Goal: Communication & Community: Share content

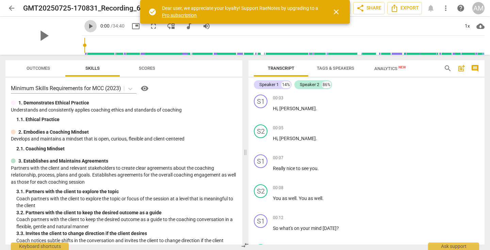
click at [86, 26] on span "play_arrow" at bounding box center [90, 26] width 8 height 8
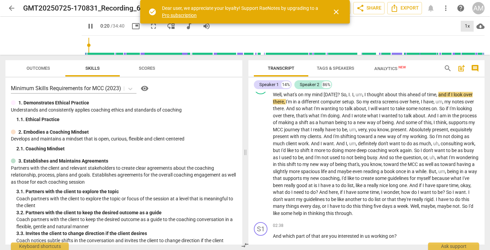
click at [467, 24] on div "1x" at bounding box center [467, 26] width 13 height 11
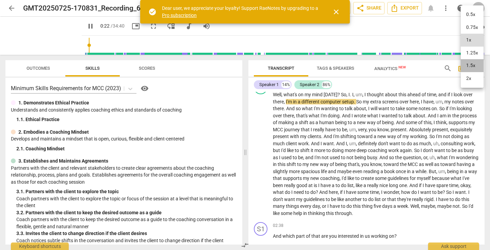
click at [468, 63] on li "1.5x" at bounding box center [472, 65] width 23 height 13
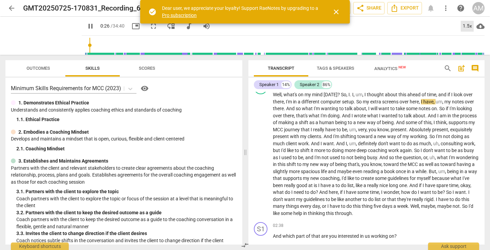
click at [467, 26] on div "1.5x" at bounding box center [467, 26] width 13 height 11
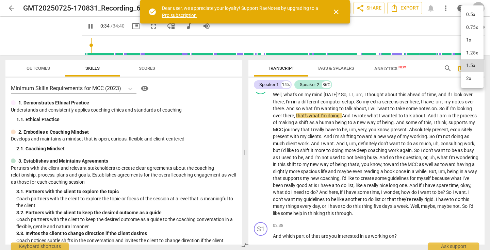
click at [471, 78] on li "2x" at bounding box center [472, 78] width 23 height 13
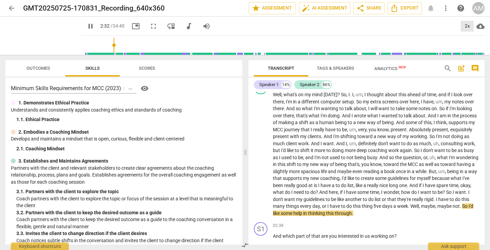
click at [467, 23] on div "2x" at bounding box center [467, 26] width 13 height 11
click at [466, 65] on li "1.5x" at bounding box center [472, 65] width 23 height 13
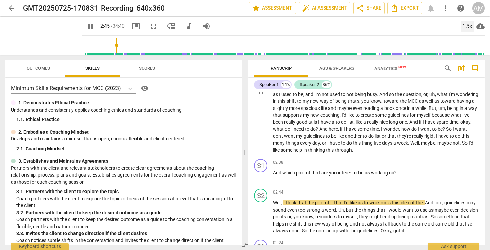
scroll to position [238, 0]
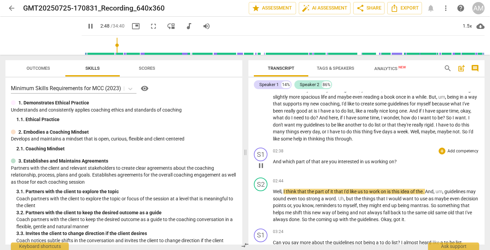
click at [467, 151] on p "Add competency" at bounding box center [463, 151] width 32 height 6
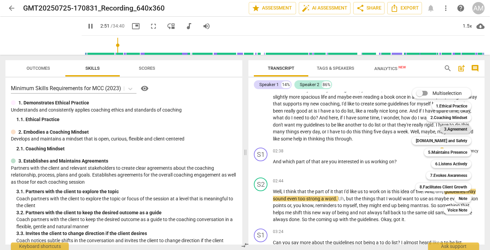
click at [456, 126] on b "3.Agreement" at bounding box center [455, 129] width 23 height 8
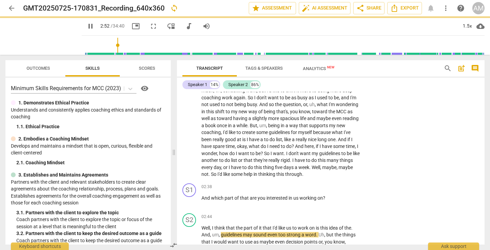
type input "172"
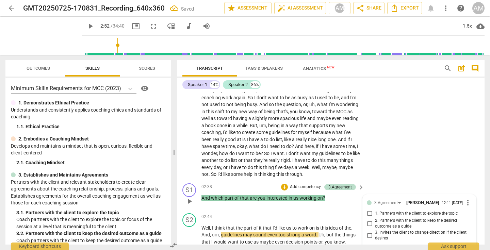
scroll to position [325, 0]
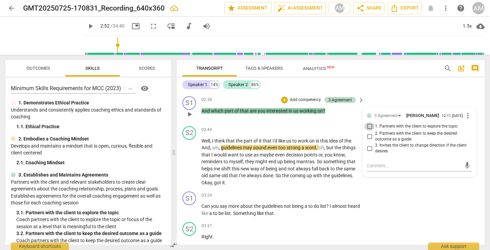
click at [367, 129] on input "1. Partners with the client to explore the topic" at bounding box center [369, 126] width 11 height 8
checkbox input "true"
click at [392, 205] on div "S1 play_arrow pause 03:24 + Add competency keyboard_arrow_right Can you say mor…" at bounding box center [331, 204] width 308 height 31
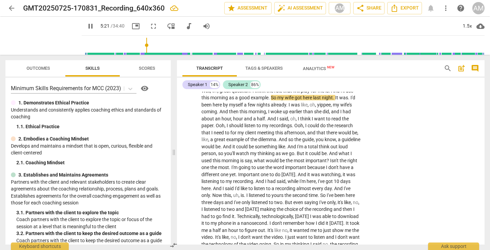
scroll to position [671, 0]
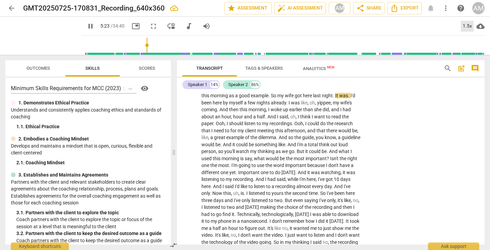
click at [468, 24] on div "1.5x" at bounding box center [467, 26] width 13 height 11
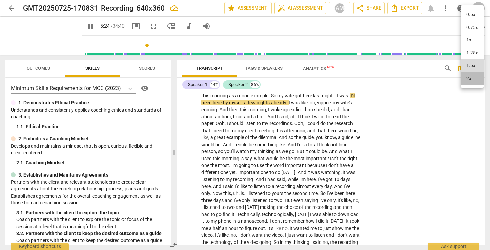
click at [470, 77] on li "2x" at bounding box center [472, 78] width 23 height 13
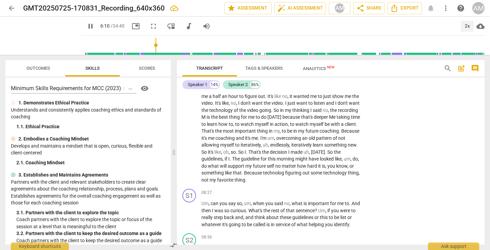
scroll to position [763, 0]
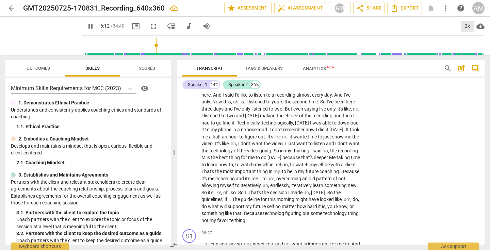
click at [468, 26] on div "2x" at bounding box center [467, 26] width 13 height 11
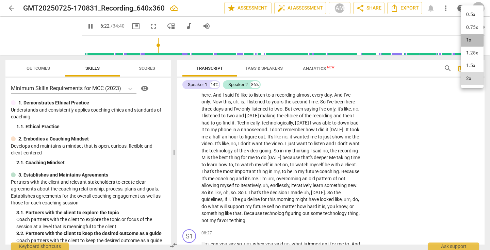
click at [467, 38] on li "1x" at bounding box center [472, 40] width 23 height 13
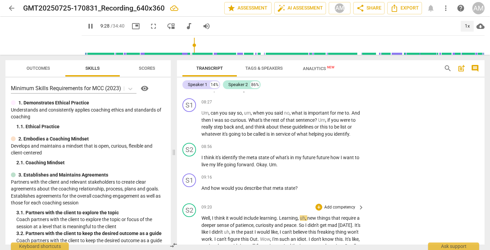
scroll to position [890, 0]
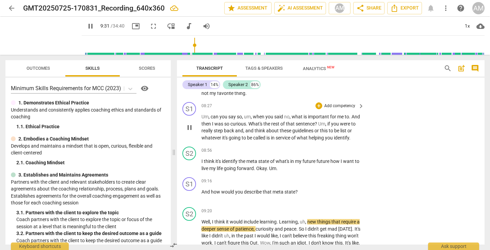
click at [334, 102] on div "+ Add competency" at bounding box center [335, 105] width 40 height 7
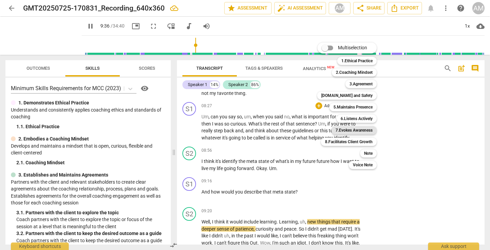
click at [350, 128] on b "7.Evokes Awareness" at bounding box center [353, 130] width 37 height 8
type input "577"
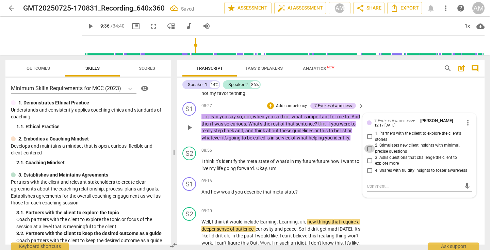
click at [369, 147] on input "2. Stimulates new client insights with minimal, precise questions" at bounding box center [369, 149] width 11 height 8
checkbox input "true"
click at [380, 184] on textarea at bounding box center [414, 186] width 94 height 6
type textarea "u"
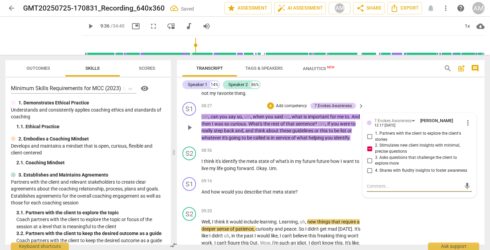
type textarea "u"
type textarea "ul"
type textarea "ult"
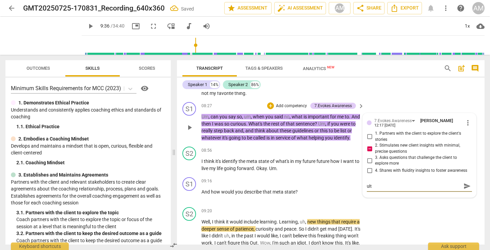
type textarea "ultl"
type textarea "ultli"
type textarea "ultlim"
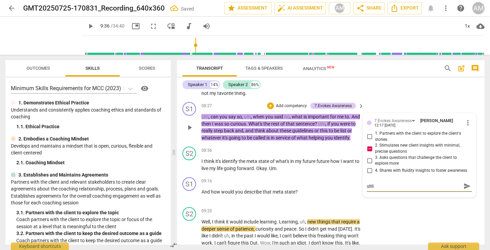
type textarea "ultlim"
type textarea "ultlima"
type textarea "ultlimat"
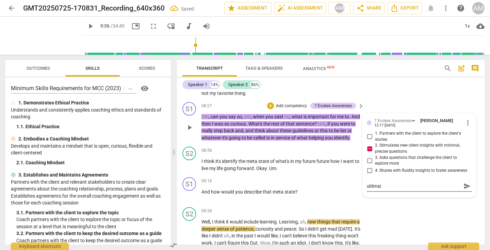
type textarea "ultlimate"
type textarea "ultlimatel"
type textarea "ultlimately"
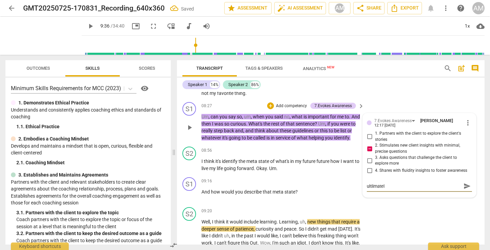
type textarea "ultlimately"
type textarea "ultlimately h"
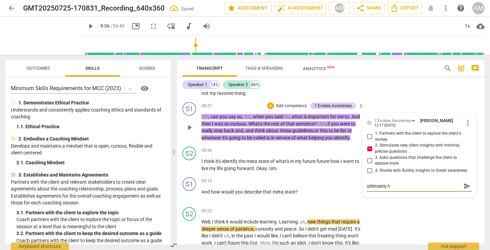
type textarea "ultlimately he"
type textarea "ultlimately hel"
type textarea "ultlimately help"
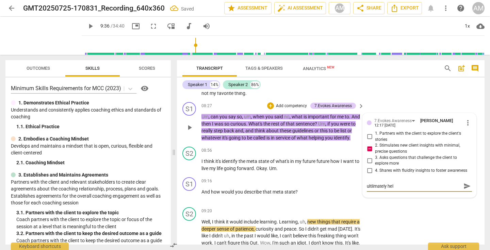
type textarea "ultlimately help"
type textarea "ultlimately hel"
type textarea "ultlimately he"
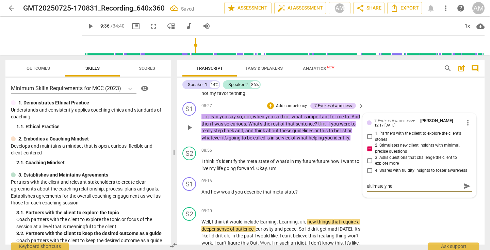
type textarea "ultlimately h"
type textarea "ultlimately"
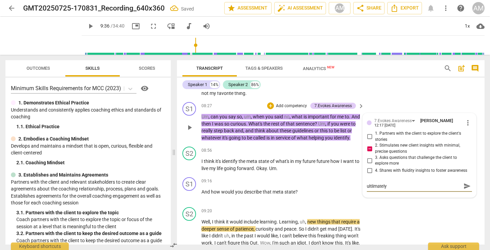
type textarea "ultlimately"
type textarea "ultlimatel"
type textarea "ultlimate"
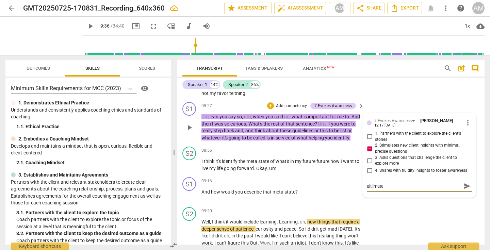
type textarea "ultlimat"
type textarea "ultlima"
type textarea "ultlim"
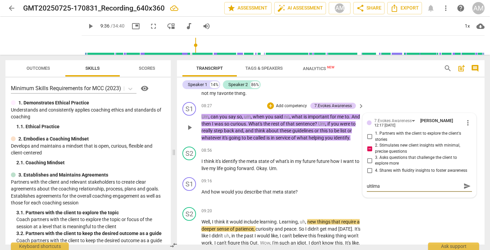
type textarea "ultlim"
type textarea "ultli"
type textarea "ultl"
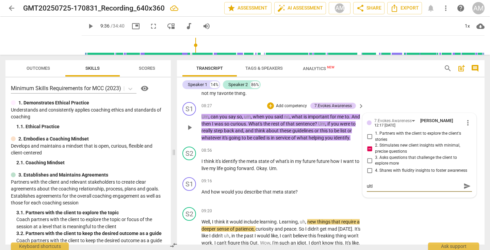
type textarea "ult"
type textarea "ul"
type textarea "ult"
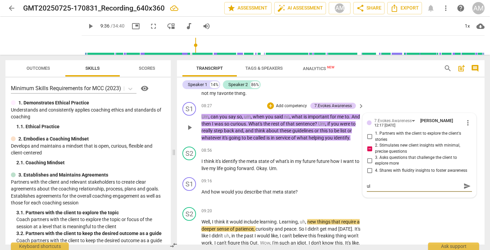
type textarea "ult"
type textarea "ulti"
type textarea "ultim"
type textarea "ultima"
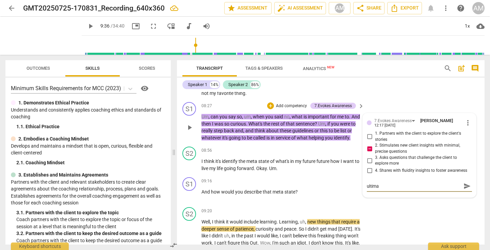
type textarea "ultimat"
type textarea "ultimate"
type textarea "ultimatel"
type textarea "ultimately"
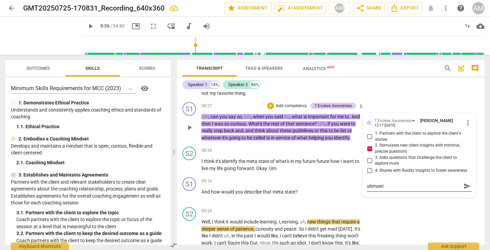
type textarea "ultimately"
type textarea "ultimately,"
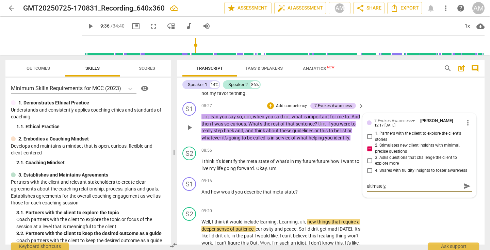
type textarea "ultimately, a"
type textarea "ultimately, a h"
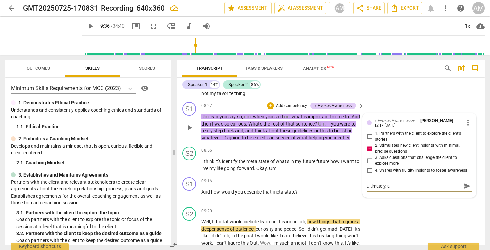
type textarea "ultimately, a h"
type textarea "ultimately, a he"
type textarea "ultimately, a hel"
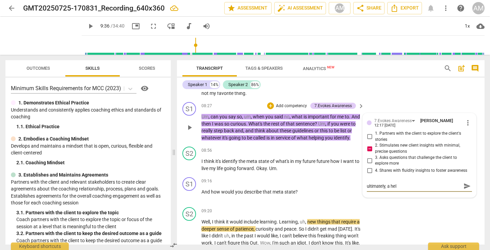
type textarea "ultimately, a help"
type textarea "ultimately, a helpf"
type textarea "ultimately, a helpfu"
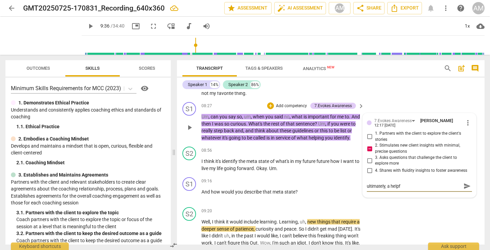
type textarea "ultimately, a helpfu"
type textarea "ultimately, a helpful"
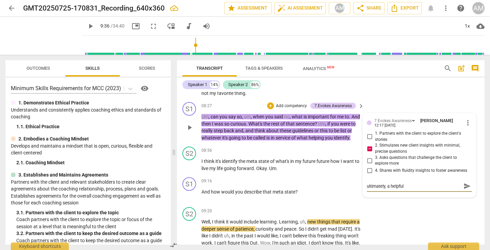
type textarea "ultimately, a helpful q"
type textarea "ultimately, a helpful qu"
type textarea "ultimately, a helpful [DEMOGRAPHIC_DATA]"
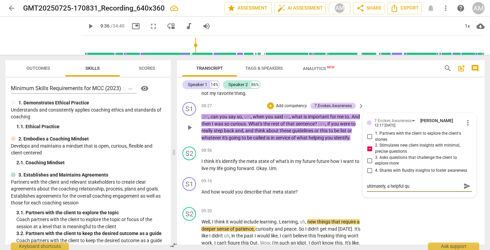
type textarea "ultimately, a helpful [DEMOGRAPHIC_DATA]"
type textarea "ultimately, a helpful qurst"
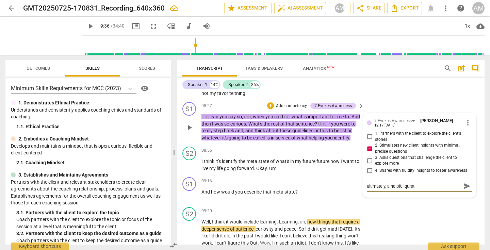
type textarea "ultimately, a helpful qursti"
type textarea "ultimately, a helpful qurstio"
type textarea "ultimately, a helpful qurstion"
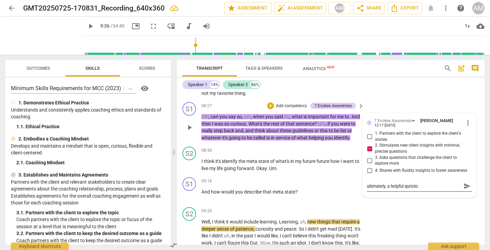
type textarea "ultimately, a helpful qurstion"
type textarea "ultimately, a helpful qurstio"
type textarea "ultimately, a helpful qursti"
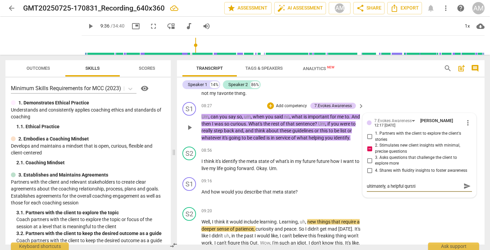
type textarea "ultimately, a helpful qurst"
type textarea "ultimately, a helpful [DEMOGRAPHIC_DATA]"
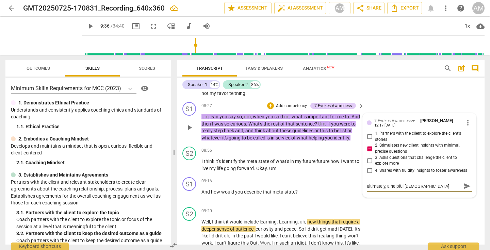
type textarea "ultimately, a helpful [DEMOGRAPHIC_DATA]"
type textarea "ultimately, a helpful qu"
type textarea "ultimately, a helpful que"
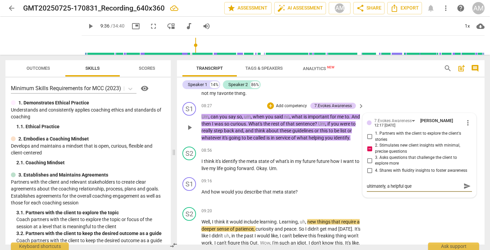
type textarea "ultimately, a helpful ques"
type textarea "ultimately, a helpful quest"
type textarea "ultimately, a helpful questi"
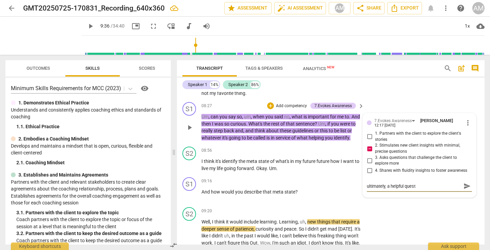
type textarea "ultimately, a helpful questi"
type textarea "ultimately, a helpful questio"
type textarea "ultimately, a helpful question"
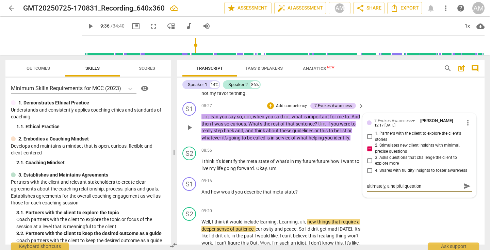
type textarea "ultimately, a helpful question;"
type textarea "ultimately, a helpful question; t"
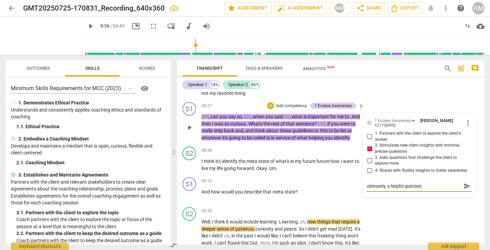
type textarea "ultimately, a helpful question; t"
type textarea "ultimately, a helpful question; te"
type textarea "ultimately, a helpful question; ter"
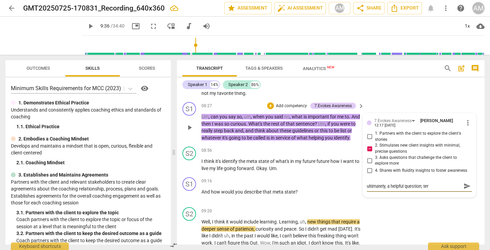
type textarea "ultimately, a helpful question; terr"
type textarea "ultimately, a helpful question; [PERSON_NAME]"
type textarea "ultimately, a helpful question; terrib"
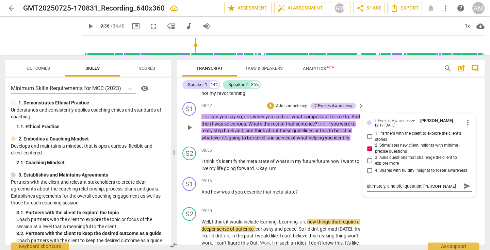
type textarea "ultimately, a helpful question; terrib"
type textarea "ultimately, a helpful question; [PERSON_NAME]"
type textarea "ultimately, a helpful question; terrible"
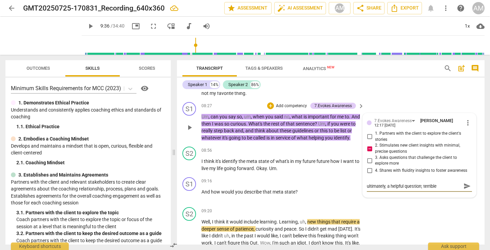
type textarea "ultimately, a helpful question; terrible"
type textarea "ultimately, a helpful question; terrible d"
type textarea "ultimately, a helpful question; terrible de"
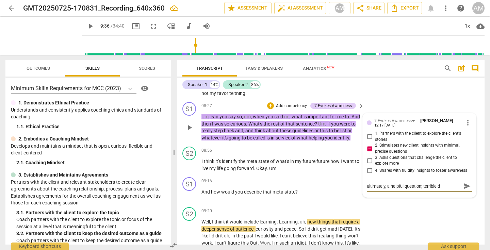
type textarea "ultimately, a helpful question; terrible de"
type textarea "ultimately, a helpful question; terrible del"
type textarea "ultimately, a helpful question; terrible deli"
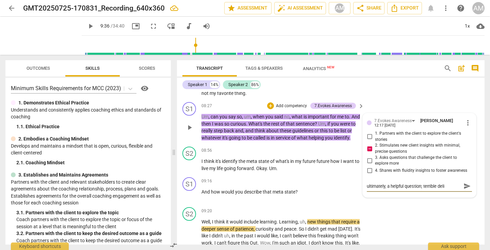
type textarea "ultimately, a helpful question; terrible deliv"
type textarea "ultimately, a helpful question; terrible delive"
type textarea "ultimately, a helpful question; terrible deliver"
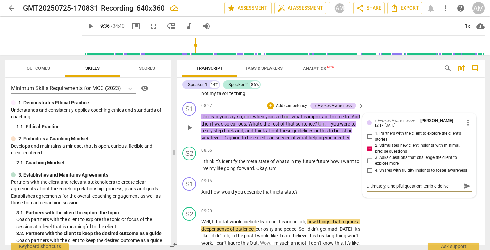
type textarea "ultimately, a helpful question; terrible deliver"
type textarea "ultimately, a helpful question; terrible delivery"
click at [425, 185] on textarea "ultimately, a helpful question; terrible delivery" at bounding box center [414, 186] width 94 height 6
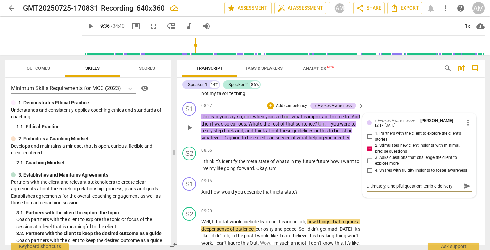
type textarea "ultimately, a helpful question; w delivery"
type textarea "ultimately, a helpful question; wa delivery"
type textarea "ultimately, a helpful question; way delivery"
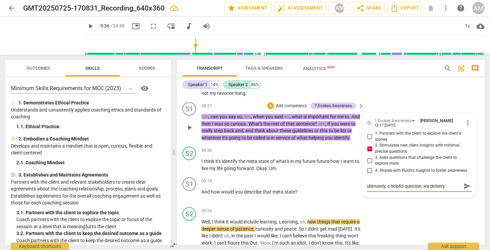
type textarea "ultimately, a helpful question; way delivery"
type textarea "ultimately, a helpful question; way t delivery"
type textarea "ultimately, a helpful question; way to delivery"
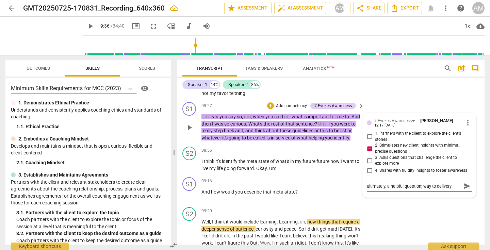
type textarea "ultimately, a helpful question; way too delivery"
type textarea "ultimately, a helpful question; way too w delivery"
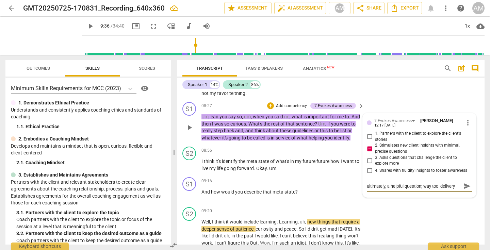
type textarea "ultimately, a helpful question; way too w delivery"
type textarea "ultimately, a helpful question; way too wo delivery"
type textarea "ultimately, a helpful question; way too wor delivery"
type textarea "ultimately, a helpful question; way too word delivery"
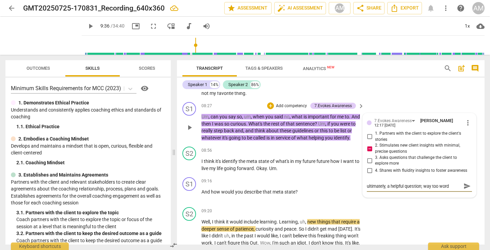
type textarea "ultimately, a helpful question; way too wordy delivery"
click at [466, 189] on span "send" at bounding box center [466, 189] width 7 height 7
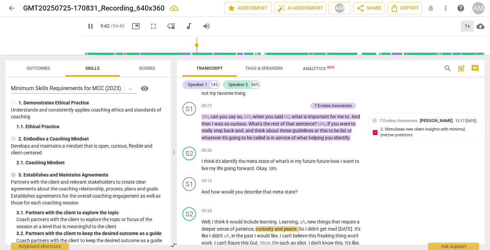
click at [466, 25] on div "1x" at bounding box center [467, 26] width 13 height 11
click at [467, 62] on li "1.5x" at bounding box center [472, 65] width 23 height 13
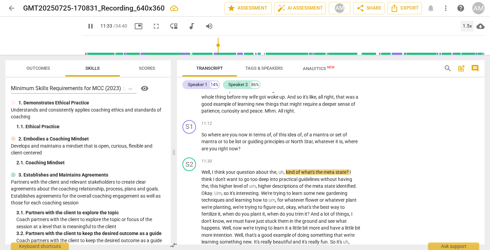
scroll to position [1104, 0]
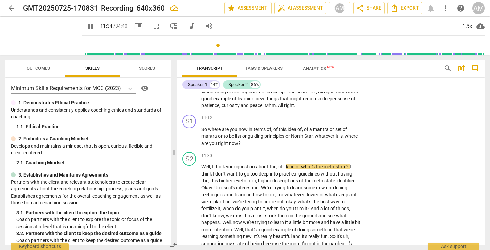
click at [403, 201] on div "S2 play_arrow pause 11:30 + Add competency keyboard_arrow_right Well , I think …" at bounding box center [331, 220] width 308 height 142
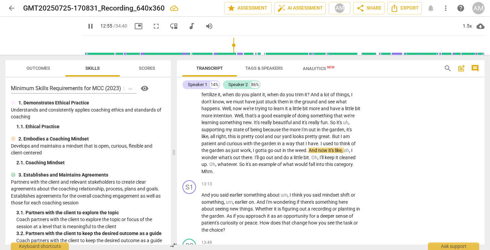
scroll to position [1219, 0]
click at [341, 187] on p "Add competency" at bounding box center [340, 184] width 32 height 6
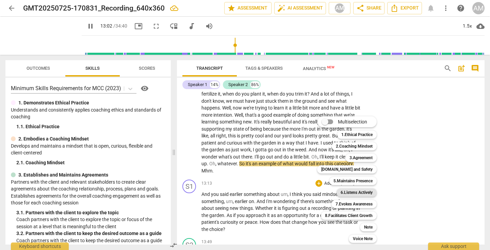
click at [361, 190] on b "6.Listens Actively" at bounding box center [357, 192] width 32 height 8
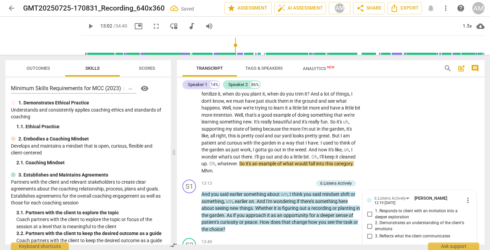
scroll to position [1309, 0]
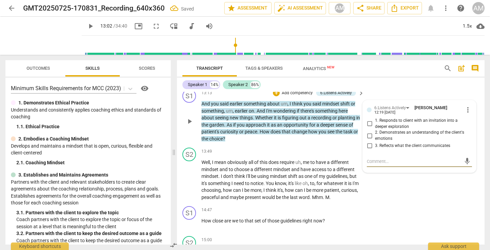
click at [367, 150] on input "3. Reflects what the client communicates" at bounding box center [369, 146] width 11 height 8
click at [389, 165] on textarea at bounding box center [414, 161] width 94 height 6
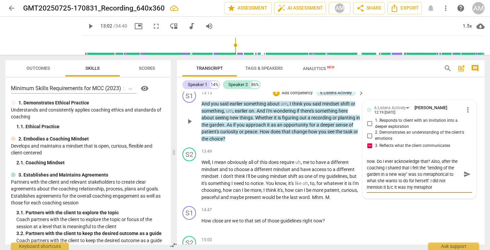
scroll to position [6, 0]
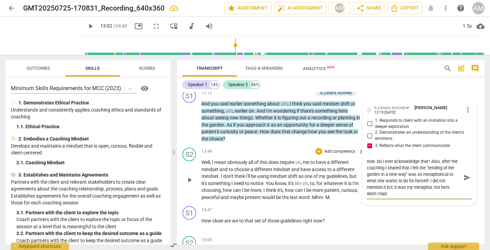
click at [466, 181] on span "send" at bounding box center [466, 177] width 7 height 7
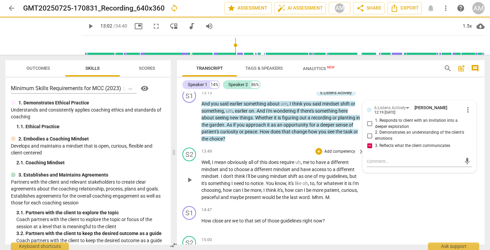
scroll to position [0, 0]
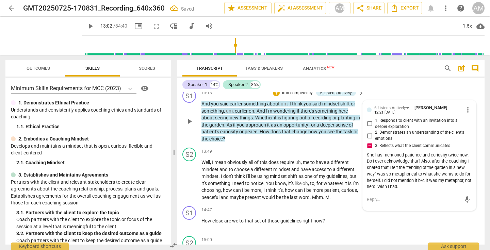
click at [428, 97] on div "S1 play_arrow pause 13:13 + Add competency 6.Listens Actively keyboard_arrow_ri…" at bounding box center [331, 115] width 308 height 59
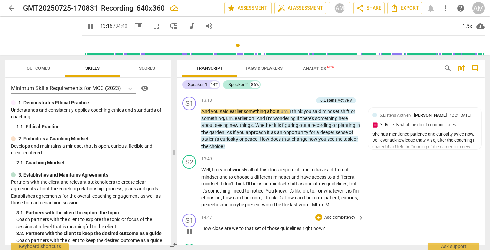
scroll to position [1303, 0]
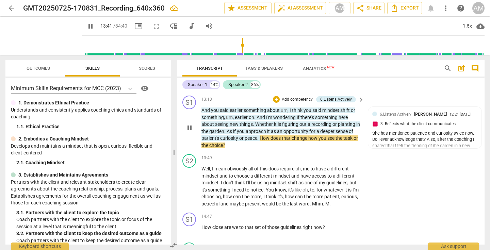
click at [220, 141] on span "patient's" at bounding box center [210, 137] width 19 height 5
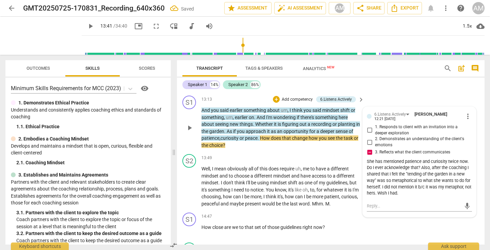
click at [255, 149] on p "And you said earlier something about um , I think you said mindset shift or som…" at bounding box center [280, 128] width 159 height 42
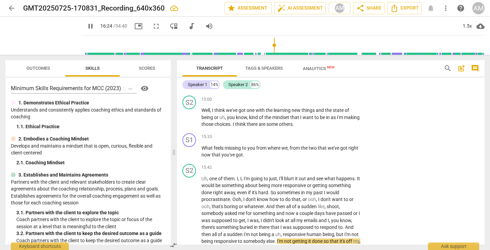
scroll to position [1603, 0]
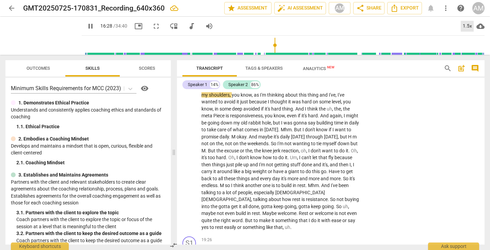
click at [466, 26] on div "1.5x" at bounding box center [467, 26] width 13 height 11
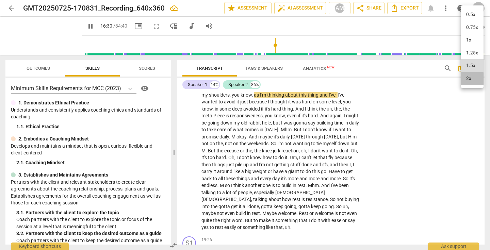
click at [467, 82] on li "2x" at bounding box center [472, 78] width 23 height 13
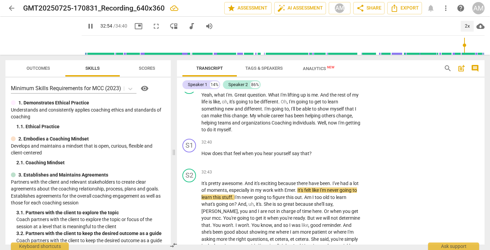
scroll to position [3012, 0]
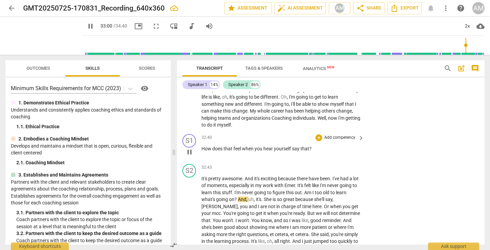
click at [339, 141] on p "Add competency" at bounding box center [340, 138] width 32 height 6
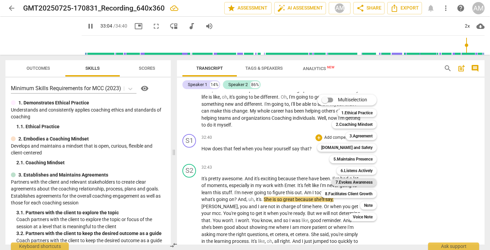
click at [355, 182] on b "7.Evokes Awareness" at bounding box center [353, 182] width 37 height 8
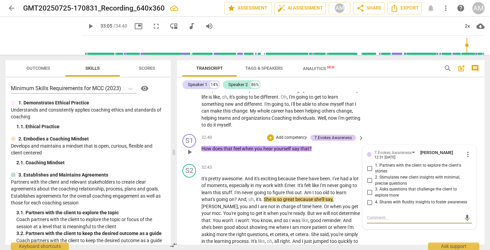
click at [368, 185] on input "2. Stimulates new client insights with minimal, precise questions" at bounding box center [369, 181] width 11 height 8
click at [297, 141] on p "Add competency" at bounding box center [291, 138] width 32 height 6
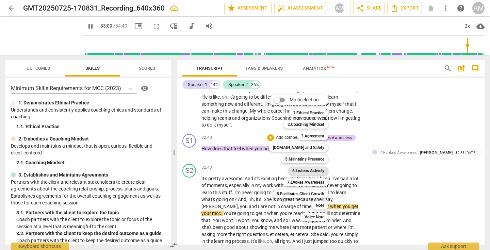
click at [306, 167] on b "6.Listens Actively" at bounding box center [308, 171] width 32 height 8
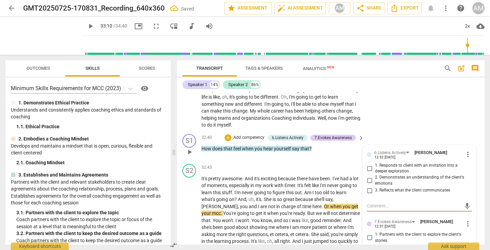
click at [367, 172] on input "1. Responds to client with an invitation into a deeper exploration" at bounding box center [369, 168] width 11 height 8
click at [409, 131] on div "S2 play_arrow pause 32:06 + Add competency keyboard_arrow_right Yeah , what I'm…" at bounding box center [331, 102] width 308 height 59
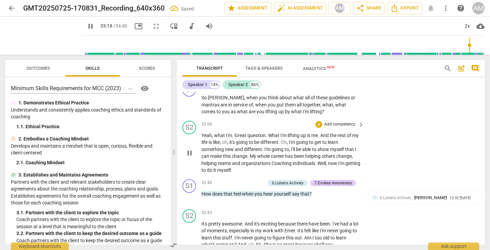
scroll to position [2967, 0]
click at [345, 90] on p "Add competency" at bounding box center [340, 87] width 32 height 6
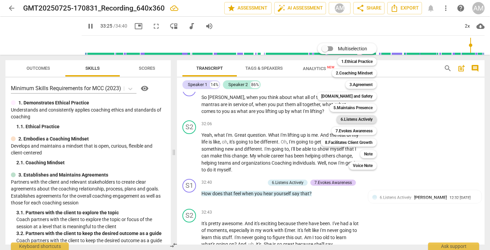
click at [366, 118] on b "6.Listens Actively" at bounding box center [357, 119] width 32 height 8
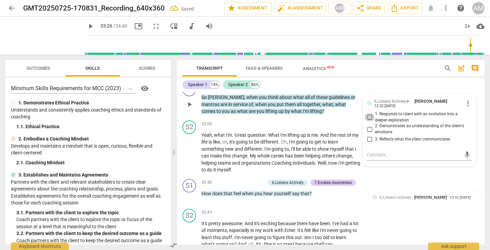
click at [368, 121] on input "1. Responds to client with an invitation into a deeper exploration" at bounding box center [369, 117] width 11 height 8
click at [302, 90] on p "Add competency" at bounding box center [297, 87] width 32 height 6
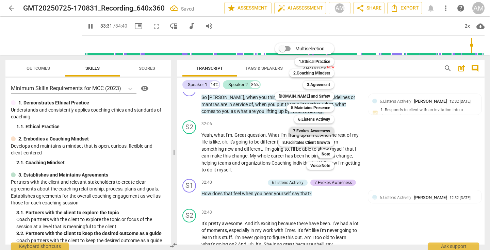
click at [318, 131] on b "7.Evokes Awareness" at bounding box center [311, 131] width 37 height 8
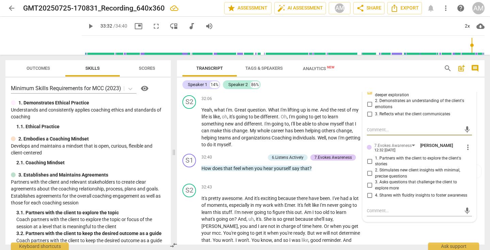
scroll to position [2993, 0]
click at [367, 189] on input "3. Asks questions that challenge the client to explore more" at bounding box center [369, 185] width 11 height 8
click at [333, 178] on div "32:40 + Add competency 6.Listens Actively 7.Evokes Awareness keyboard_arrow_rig…" at bounding box center [282, 165] width 163 height 24
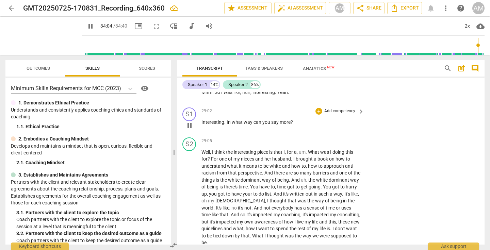
scroll to position [2626, 0]
click at [332, 115] on p "Add competency" at bounding box center [340, 112] width 32 height 6
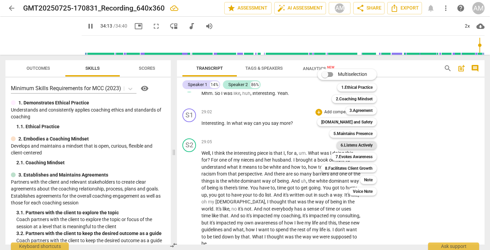
click at [355, 144] on b "6.Listens Actively" at bounding box center [357, 145] width 32 height 8
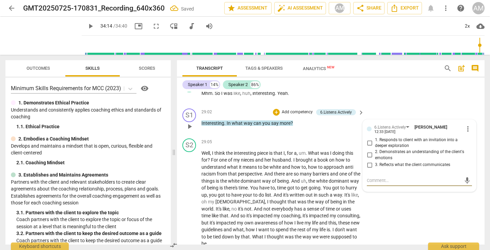
click at [366, 147] on input "1. Responds to client with an invitation into a deeper exploration" at bounding box center [369, 143] width 11 height 8
click at [401, 106] on div "S2 play_arrow pause 28:57 + Add competency keyboard_arrow_right Mhm . So I was …" at bounding box center [331, 91] width 308 height 30
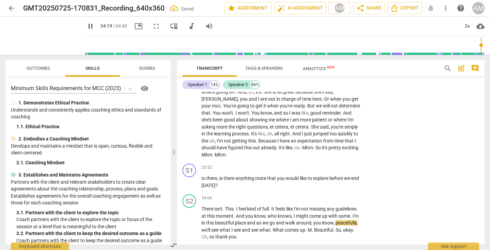
scroll to position [3122, 0]
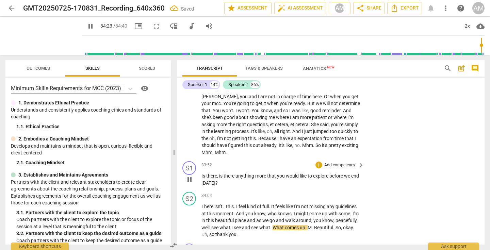
click at [343, 168] on p "Add competency" at bounding box center [340, 165] width 32 height 6
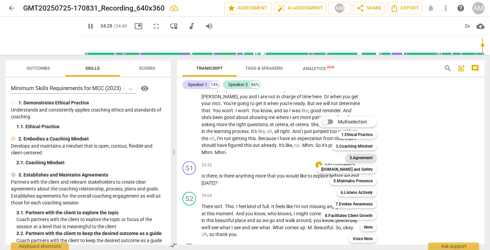
click at [370, 158] on b "3.Agreement" at bounding box center [360, 158] width 23 height 8
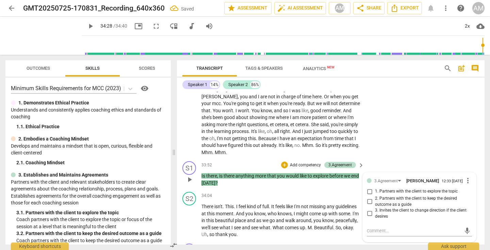
scroll to position [3207, 0]
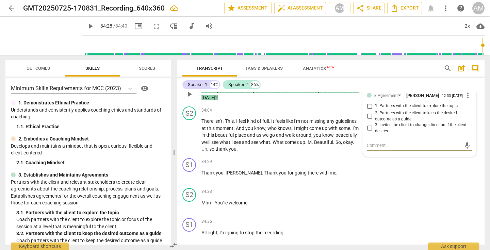
click at [368, 110] on input "1. Partners with the client to explore the topic" at bounding box center [369, 106] width 11 height 8
click at [348, 185] on div "S1 play_arrow pause 34:29 + Add competency keyboard_arrow_right Thank you , [PE…" at bounding box center [331, 170] width 308 height 30
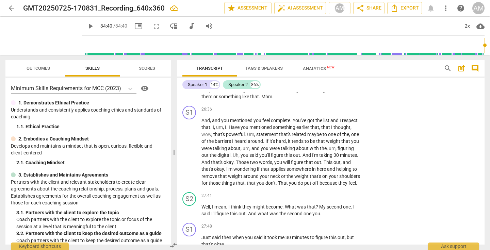
scroll to position [2348, 0]
click at [330, 114] on p "Add competency" at bounding box center [340, 111] width 32 height 6
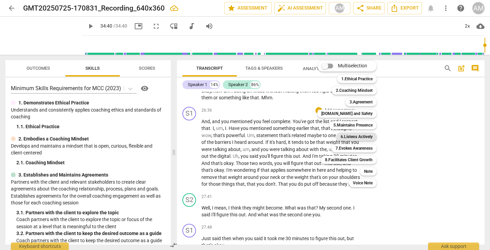
click at [368, 135] on b "6.Listens Actively" at bounding box center [357, 137] width 32 height 8
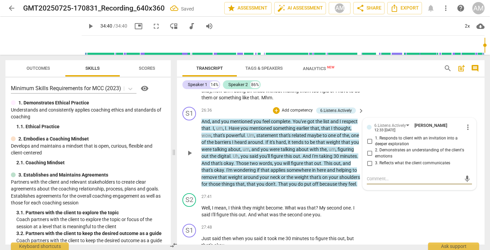
click at [368, 167] on input "3. Reflects what the client communicates" at bounding box center [369, 163] width 11 height 8
click at [300, 114] on p "Add competency" at bounding box center [297, 111] width 32 height 6
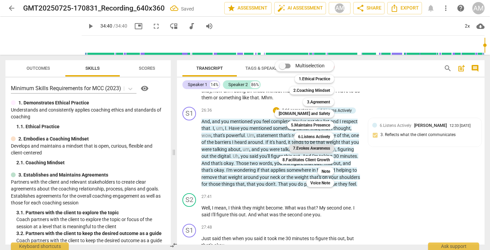
click at [322, 148] on b "7.Evokes Awareness" at bounding box center [311, 148] width 37 height 8
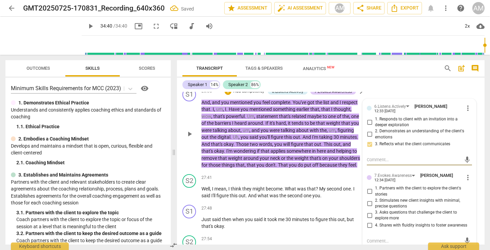
scroll to position [2368, 0]
click at [367, 207] on input "2. Stimulates new client insights with minimal, precise questions" at bounding box center [369, 203] width 11 height 8
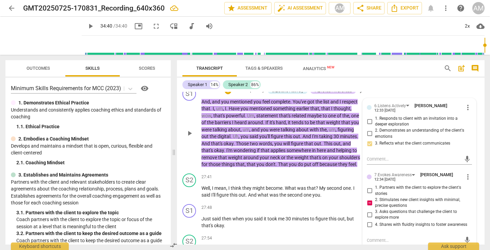
click at [415, 105] on div "S1 play_arrow pause 26:36 + Add competency 6.Listens Actively 7.Evokes Awarenes…" at bounding box center [331, 127] width 308 height 86
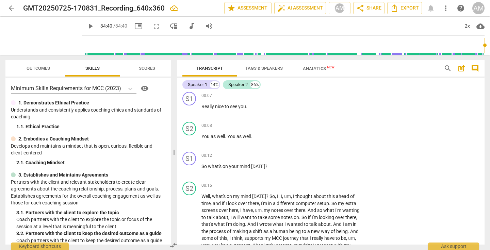
scroll to position [0, 0]
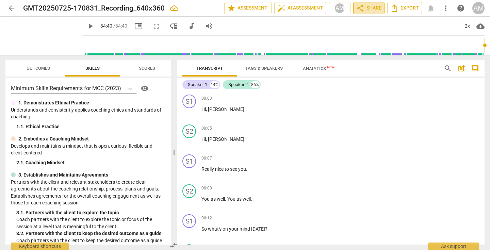
click at [366, 9] on span "share Share" at bounding box center [368, 8] width 25 height 8
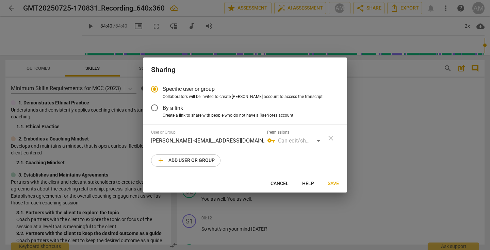
click at [181, 160] on span "add Add user or group" at bounding box center [186, 161] width 58 height 8
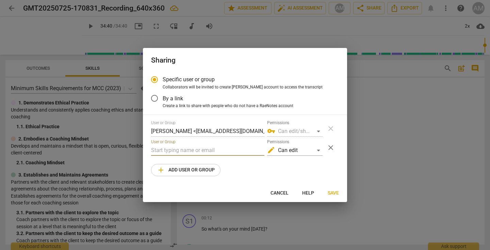
click at [190, 150] on input "text" at bounding box center [207, 150] width 113 height 11
click at [408, 130] on div at bounding box center [245, 125] width 490 height 250
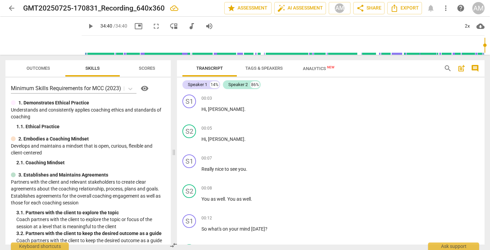
click at [10, 7] on span "arrow_back" at bounding box center [11, 8] width 8 height 8
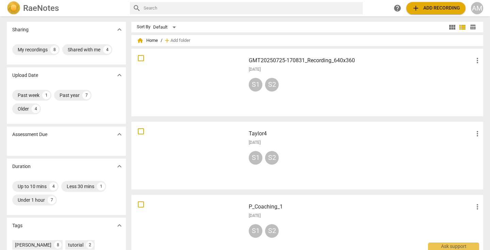
click at [333, 137] on h3 "Taylor4" at bounding box center [361, 134] width 225 height 8
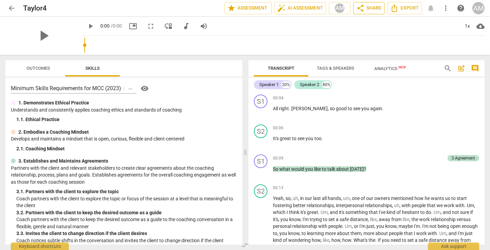
click at [379, 10] on span "share Share" at bounding box center [368, 8] width 25 height 8
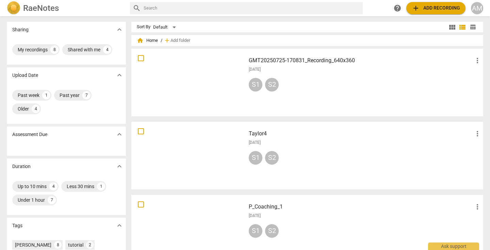
click at [357, 95] on div "GMT20250725-170831_Recording_640x360 more_vert [DATE] S1 S2" at bounding box center [365, 82] width 244 height 63
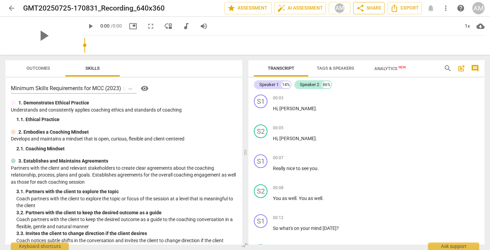
click at [377, 8] on span "share Share" at bounding box center [368, 8] width 25 height 8
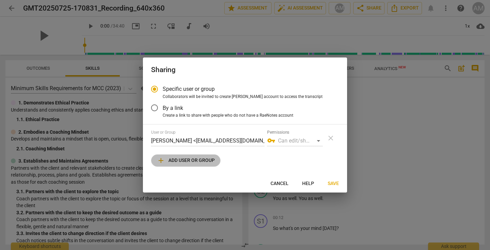
click at [204, 161] on span "add Add user or group" at bounding box center [186, 161] width 58 height 8
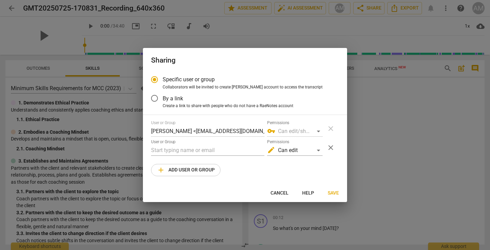
click at [205, 168] on span "add Add user or group" at bounding box center [186, 170] width 58 height 8
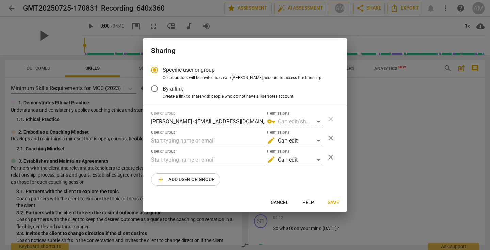
click at [203, 178] on span "add Add user or group" at bounding box center [186, 180] width 58 height 8
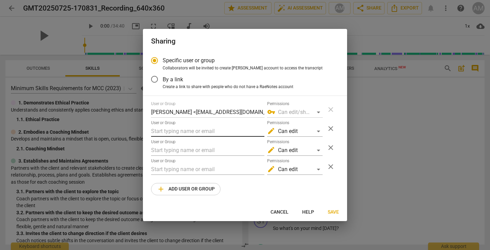
click at [186, 131] on input "text" at bounding box center [207, 131] width 113 height 11
paste input "[PERSON_NAME][EMAIL_ADDRESS][DOMAIN_NAME]"
click at [178, 151] on input "text" at bounding box center [207, 150] width 113 height 11
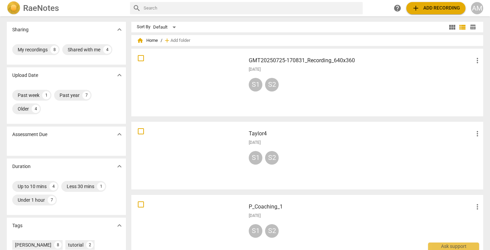
click at [304, 150] on div "Taylor4 more_vert [DATE] S1 S2" at bounding box center [365, 155] width 244 height 63
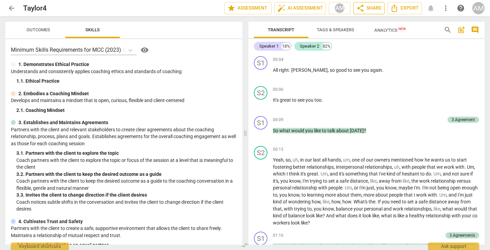
click at [378, 6] on span "share Share" at bounding box center [368, 8] width 25 height 8
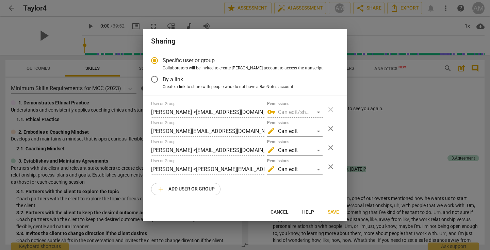
click at [145, 148] on div "Specific user or group Collaborators will be invited to create RaeNotes account…" at bounding box center [245, 127] width 204 height 151
click at [330, 147] on span "close" at bounding box center [331, 148] width 8 height 8
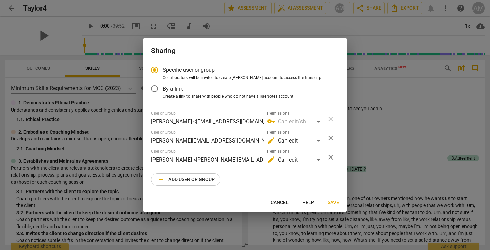
click at [198, 177] on span "add Add user or group" at bounding box center [186, 180] width 58 height 8
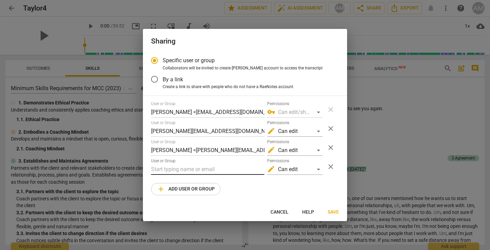
click at [190, 170] on input "text" at bounding box center [207, 169] width 113 height 11
paste input "[PERSON_NAME] <[EMAIL_ADDRESS][DOMAIN_NAME]"
click at [332, 213] on span "Save" at bounding box center [333, 212] width 11 height 7
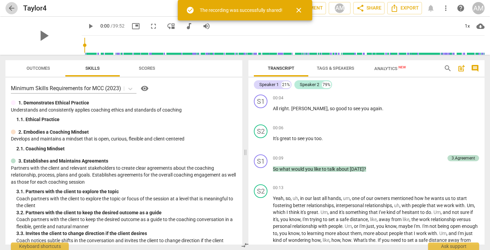
click at [9, 4] on span "arrow_back" at bounding box center [11, 8] width 8 height 8
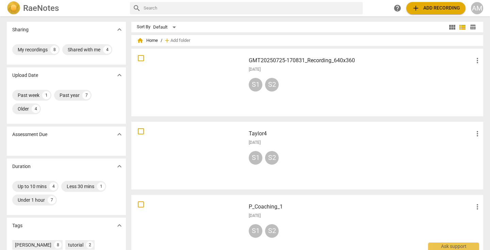
click at [291, 71] on div "[DATE]" at bounding box center [365, 70] width 233 height 6
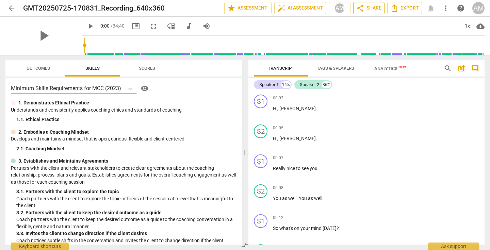
click at [378, 9] on span "share Share" at bounding box center [368, 8] width 25 height 8
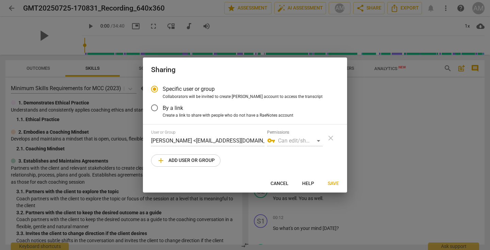
click at [210, 158] on span "add Add user or group" at bounding box center [186, 161] width 58 height 8
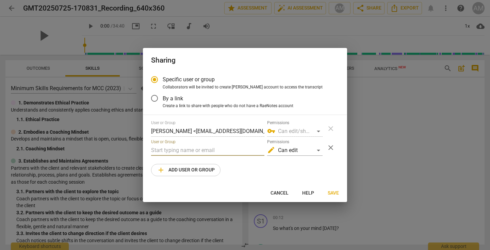
click at [204, 150] on input "text" at bounding box center [207, 150] width 113 height 11
paste input "[PERSON_NAME] <[EMAIL_ADDRESS][DOMAIN_NAME]"
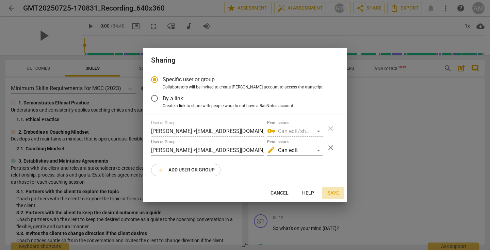
click at [333, 191] on span "Save" at bounding box center [333, 193] width 11 height 7
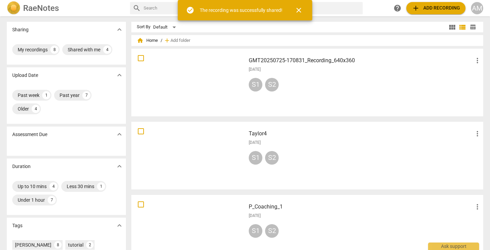
click at [315, 146] on div "Taylor4 more_vert [DATE] S1 S2" at bounding box center [365, 155] width 244 height 63
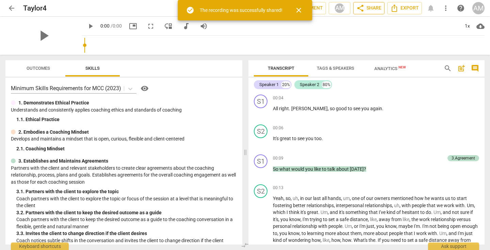
click at [374, 7] on span "share Share" at bounding box center [368, 8] width 25 height 8
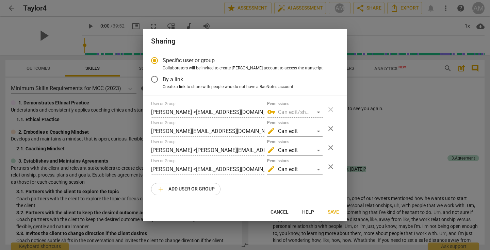
click at [150, 133] on div "Specific user or group Collaborators will be invited to create RaeNotes account…" at bounding box center [245, 127] width 204 height 151
click at [233, 130] on div "Specific user or group Collaborators will be invited to create RaeNotes account…" at bounding box center [245, 127] width 204 height 151
drag, startPoint x: 149, startPoint y: 132, endPoint x: 131, endPoint y: 125, distance: 19.2
click at [131, 125] on div "Sharing Specific user or group Collaborators will be invited to create RaeNotes…" at bounding box center [245, 125] width 490 height 250
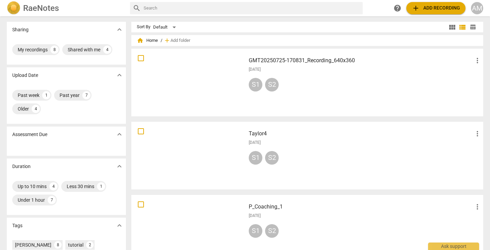
click at [355, 104] on div "GMT20250725-170831_Recording_640x360 more_vert [DATE] S1 S2" at bounding box center [365, 82] width 244 height 63
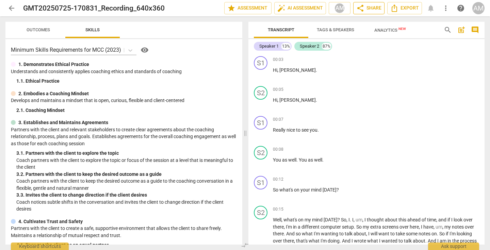
drag, startPoint x: 355, startPoint y: 104, endPoint x: 370, endPoint y: 6, distance: 99.6
click at [371, 6] on div "arrow_back GMT20250725-170831_Recording_640x360 edit star Assessment auto_fix_h…" at bounding box center [245, 125] width 490 height 250
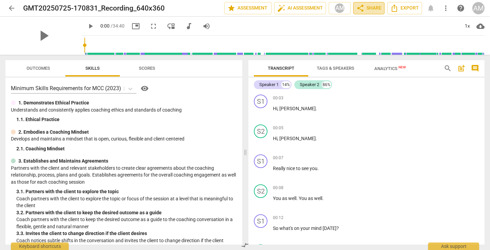
click at [366, 7] on span "share Share" at bounding box center [368, 8] width 25 height 8
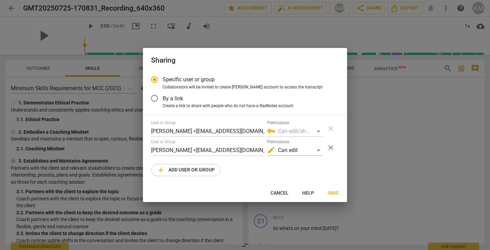
click at [202, 167] on span "add Add user or group" at bounding box center [186, 170] width 58 height 8
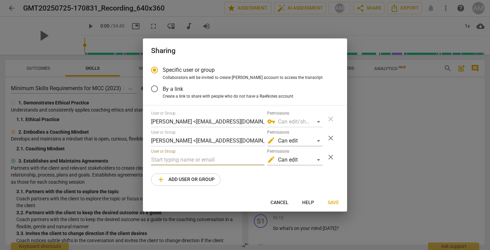
click at [182, 158] on input "text" at bounding box center [207, 159] width 113 height 11
paste input "[PERSON_NAME][EMAIL_ADDRESS][DOMAIN_NAME]"
click at [335, 203] on span "Save" at bounding box center [333, 202] width 11 height 7
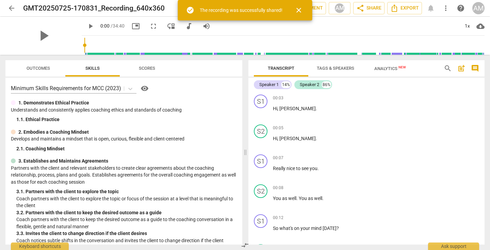
click at [9, 6] on span "arrow_back" at bounding box center [11, 8] width 8 height 8
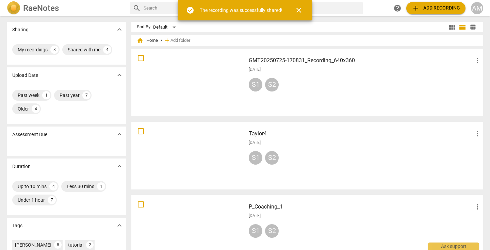
click at [286, 139] on div "Taylor4 more_vert [DATE] S1 S2" at bounding box center [365, 155] width 244 height 63
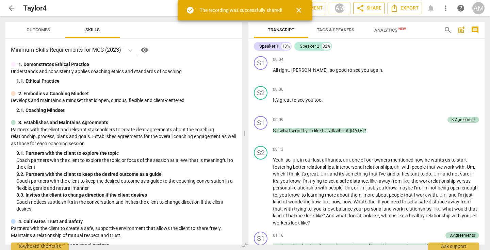
click at [369, 9] on span "share Share" at bounding box center [368, 8] width 25 height 8
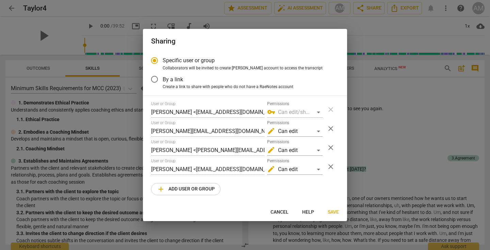
click at [148, 162] on div "Specific user or group Collaborators will be invited to create RaeNotes account…" at bounding box center [245, 127] width 204 height 151
click at [330, 166] on span "close" at bounding box center [331, 167] width 8 height 8
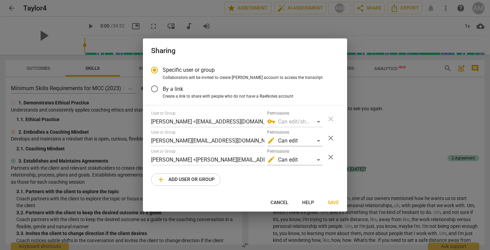
click at [190, 182] on span "add Add user or group" at bounding box center [186, 180] width 58 height 8
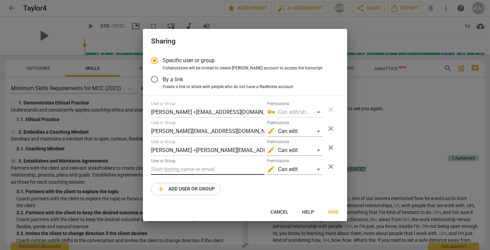
click at [187, 168] on input "text" at bounding box center [207, 169] width 113 height 11
paste input "[PERSON_NAME] <[EMAIL_ADDRESS][DOMAIN_NAME]"
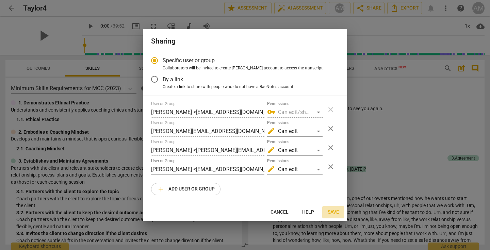
click at [335, 212] on span "Save" at bounding box center [333, 212] width 11 height 7
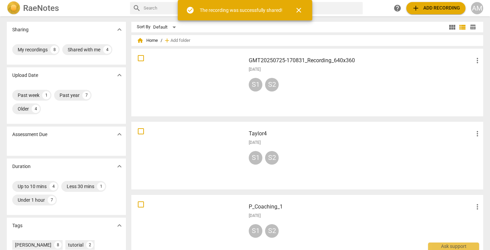
click at [312, 82] on div "S1 S2" at bounding box center [365, 86] width 233 height 16
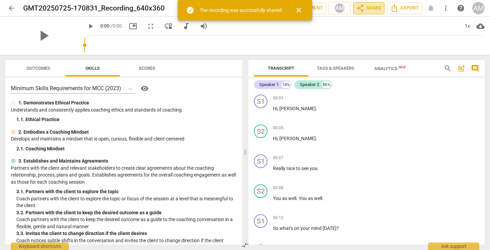
click at [368, 9] on span "share Share" at bounding box center [368, 8] width 25 height 8
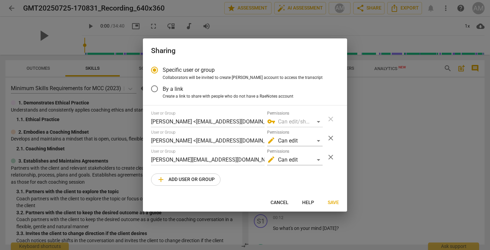
click at [204, 179] on span "add Add user or group" at bounding box center [186, 180] width 58 height 8
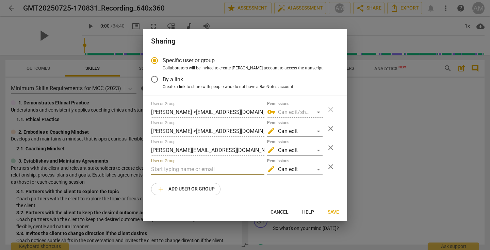
click at [220, 169] on input "text" at bounding box center [207, 169] width 113 height 11
paste input "[PERSON_NAME] <[EMAIL_ADDRESS][DOMAIN_NAME]"
click at [328, 128] on span "close" at bounding box center [331, 129] width 8 height 8
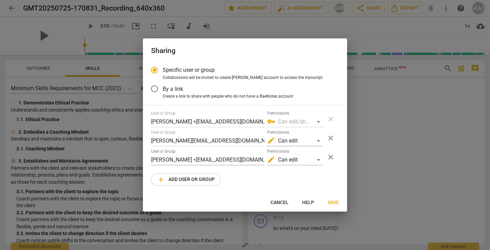
click at [182, 177] on span "add Add user or group" at bounding box center [186, 180] width 58 height 8
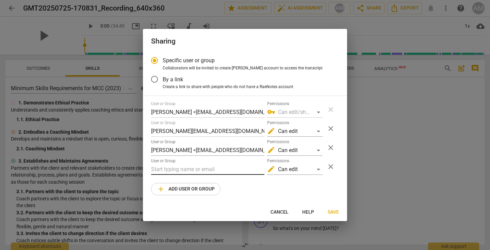
click at [174, 168] on input "text" at bounding box center [207, 169] width 113 height 11
paste input "[PERSON_NAME] <[EMAIL_ADDRESS][DOMAIN_NAME]"
click at [183, 169] on input "[PERSON_NAME] <[EMAIL_ADDRESS][DOMAIN_NAME]" at bounding box center [207, 169] width 113 height 11
drag, startPoint x: 223, startPoint y: 170, endPoint x: 98, endPoint y: 168, distance: 125.6
click at [98, 168] on div "Sharing Specific user or group Collaborators will be invited to create RaeNotes…" at bounding box center [245, 125] width 490 height 250
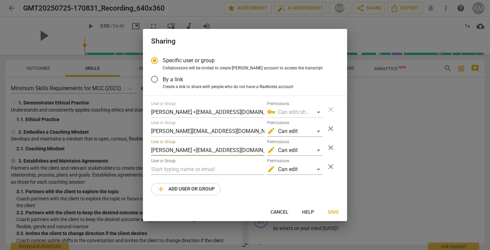
drag, startPoint x: 182, startPoint y: 149, endPoint x: 116, endPoint y: 149, distance: 66.0
click at [116, 149] on div "Sharing Specific user or group Collaborators will be invited to create RaeNotes…" at bounding box center [245, 125] width 490 height 250
click at [197, 169] on input "text" at bounding box center [207, 169] width 113 height 11
paste input "[PERSON_NAME][EMAIL_ADDRESS][DOMAIN_NAME]"
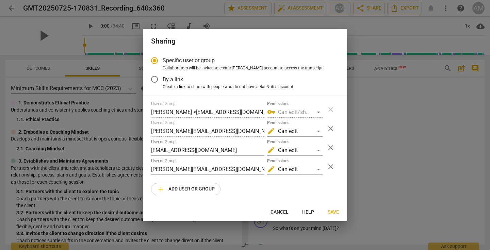
click at [268, 181] on div "User or Group [PERSON_NAME] <[EMAIL_ADDRESS][DOMAIN_NAME]> Permissions vpn_key …" at bounding box center [245, 148] width 188 height 94
click at [331, 213] on span "Save" at bounding box center [333, 212] width 11 height 7
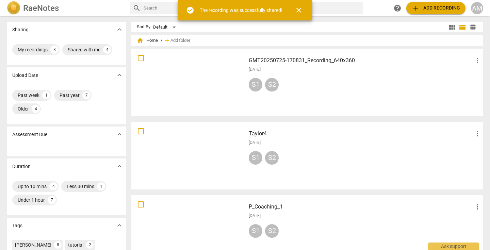
click at [323, 146] on div "Taylor4 more_vert [DATE] S1 S2" at bounding box center [365, 155] width 244 height 63
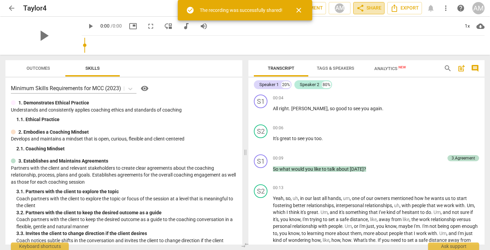
click at [373, 8] on span "share Share" at bounding box center [368, 8] width 25 height 8
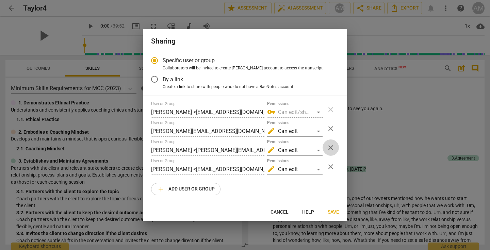
click at [327, 145] on span "close" at bounding box center [331, 148] width 8 height 8
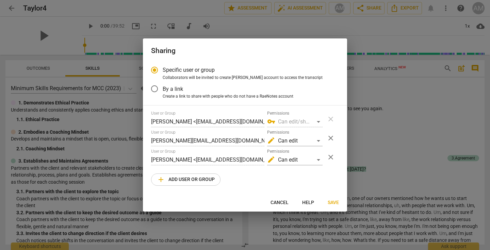
click at [203, 177] on span "add Add user or group" at bounding box center [186, 180] width 58 height 8
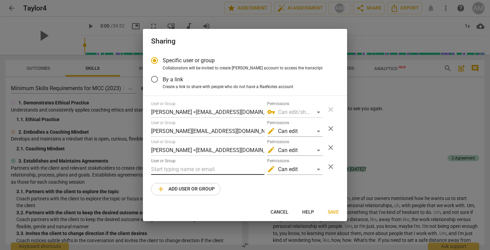
click at [184, 171] on input "text" at bounding box center [207, 169] width 113 height 11
paste input "[PERSON_NAME][EMAIL_ADDRESS][DOMAIN_NAME]"
click at [330, 145] on span "close" at bounding box center [331, 148] width 8 height 8
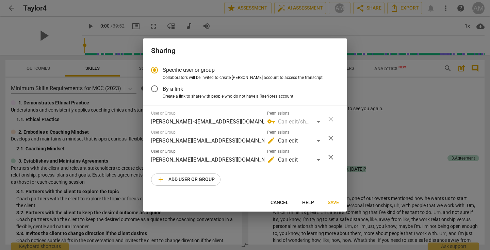
click at [195, 176] on span "add Add user or group" at bounding box center [186, 180] width 58 height 8
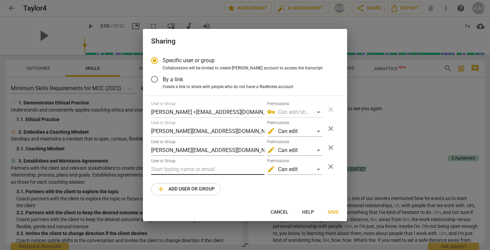
click at [191, 170] on input "text" at bounding box center [207, 169] width 113 height 11
paste input "[EMAIL_ADDRESS][DOMAIN_NAME]"
click at [331, 212] on span "Save" at bounding box center [333, 212] width 11 height 7
